Goal: Obtain resource: Obtain resource

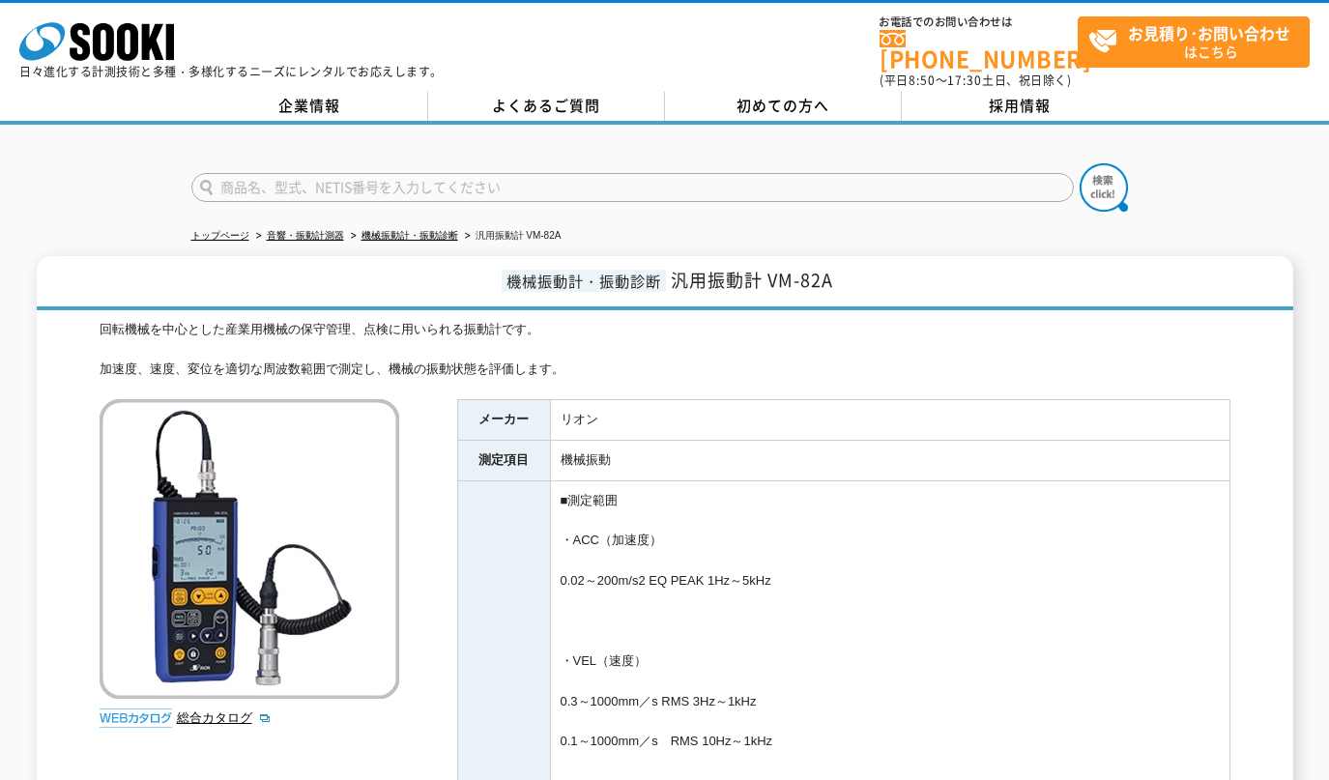
click at [307, 179] on input "text" at bounding box center [632, 187] width 882 height 29
paste input "SI-204"
type input "SI-204"
click at [1109, 175] on img at bounding box center [1104, 187] width 48 height 48
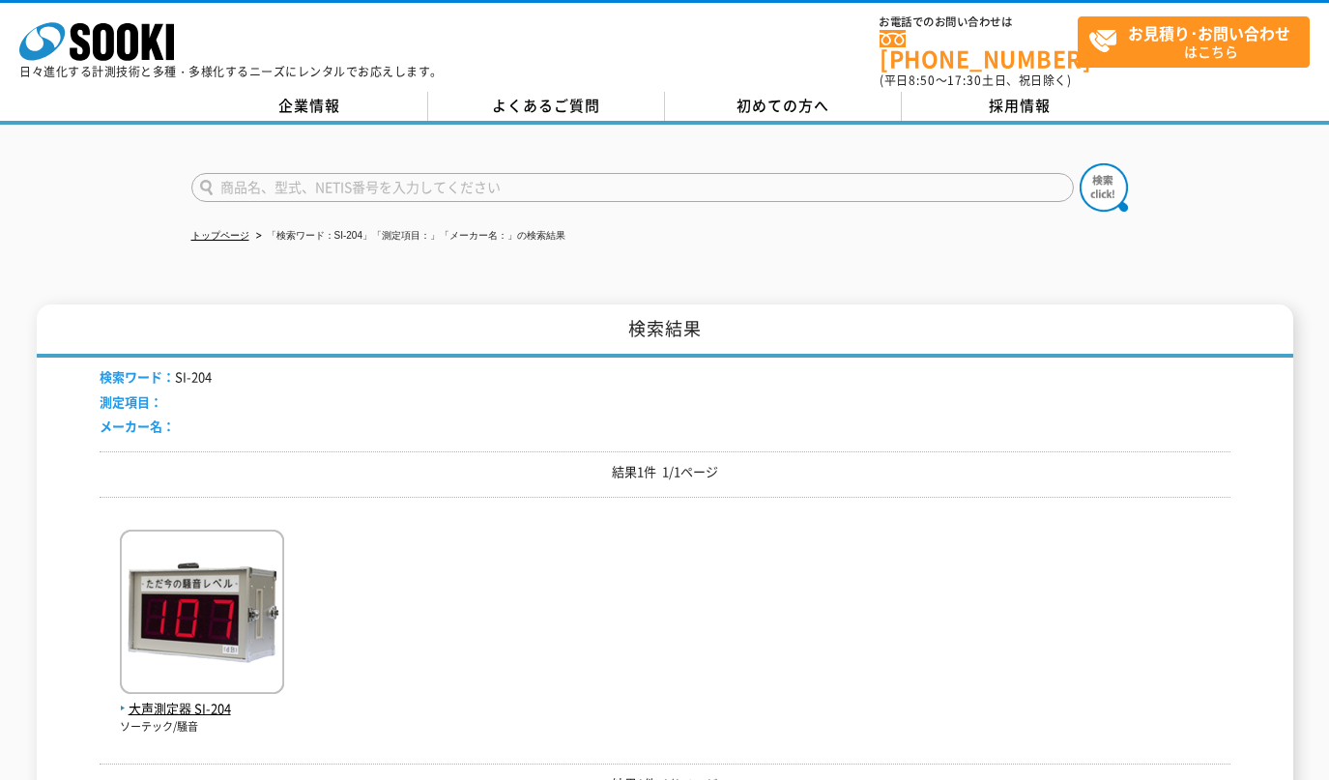
click at [219, 641] on img at bounding box center [202, 614] width 164 height 169
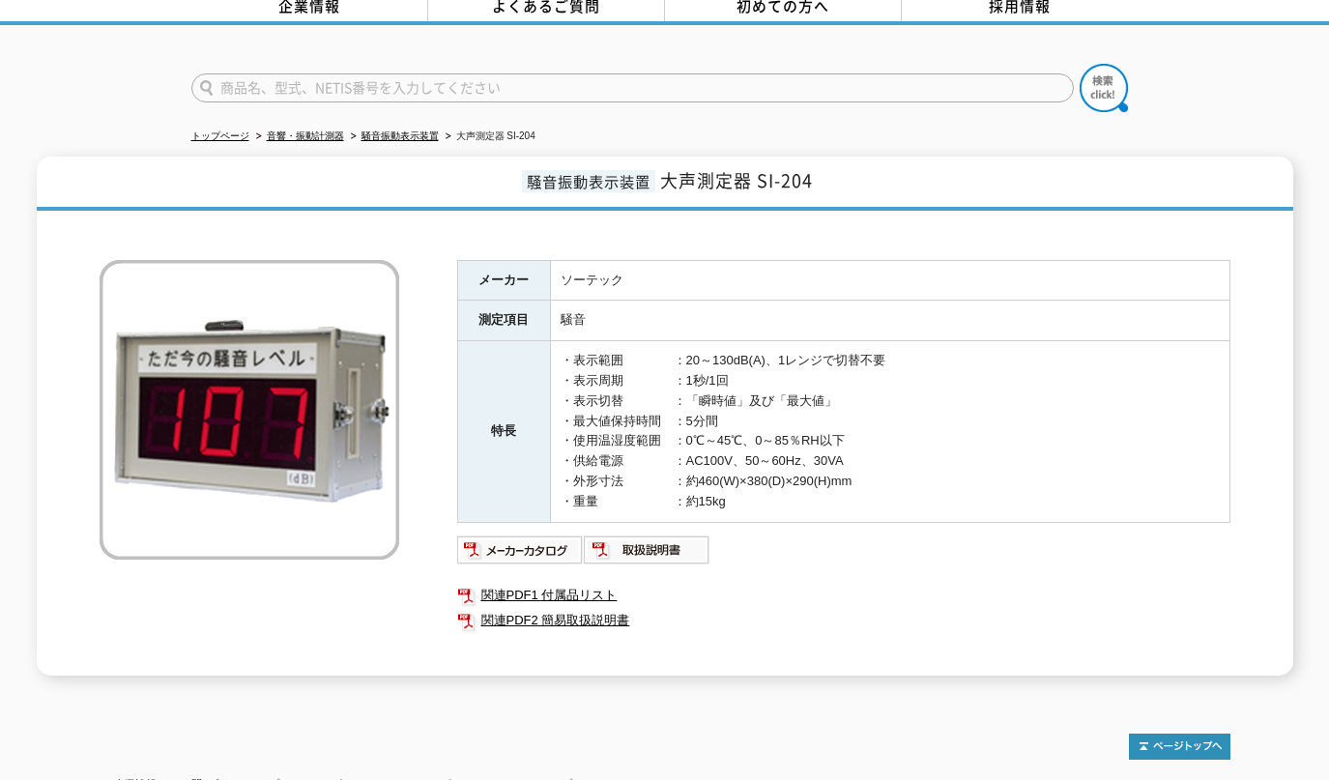
scroll to position [161, 0]
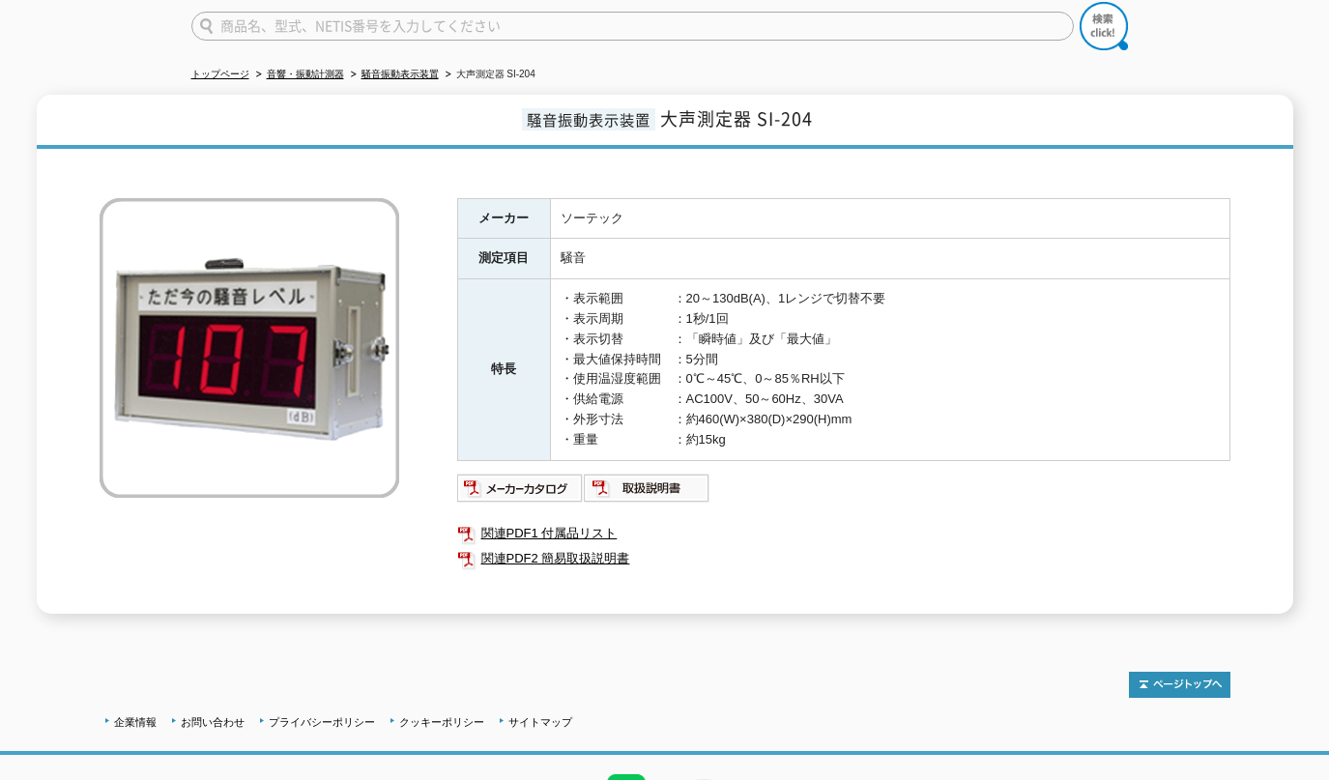
click at [640, 473] on img at bounding box center [647, 488] width 127 height 31
click at [570, 552] on link "関連PDF2 簡易取扱説明書" at bounding box center [843, 558] width 773 height 25
click at [513, 522] on link "関連PDF1 付属品リスト" at bounding box center [843, 533] width 773 height 25
